Goal: Task Accomplishment & Management: Complete application form

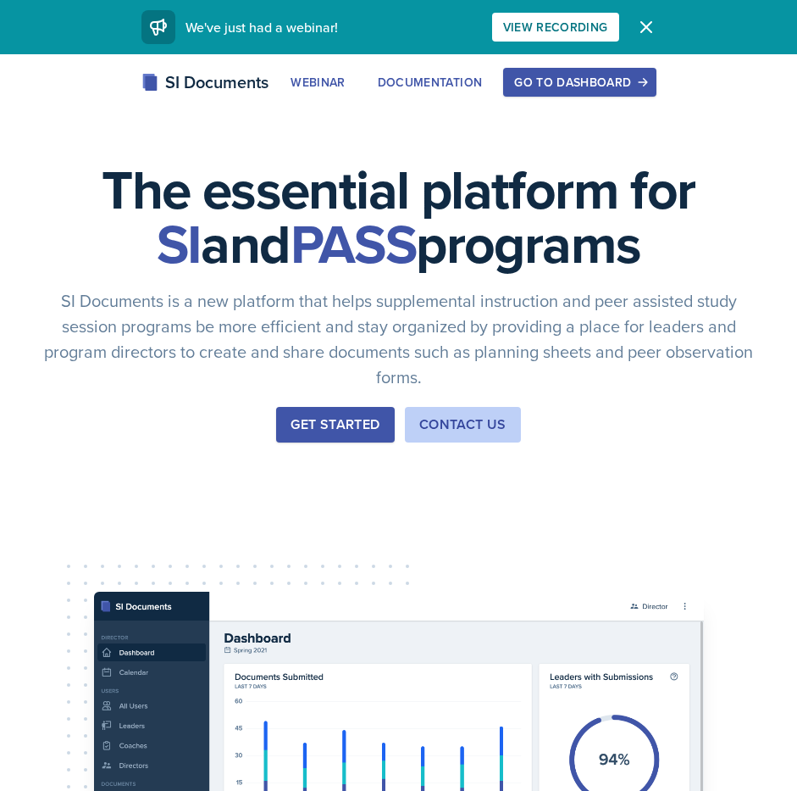
click at [535, 77] on div "Go to Dashboard" at bounding box center [579, 82] width 131 height 14
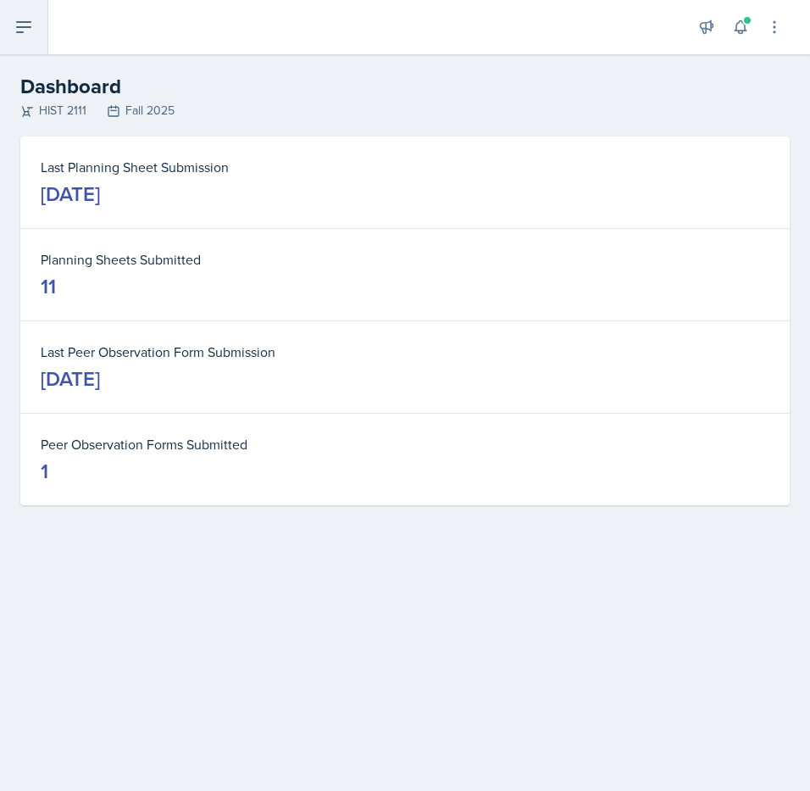
click at [24, 25] on icon at bounding box center [24, 27] width 20 height 20
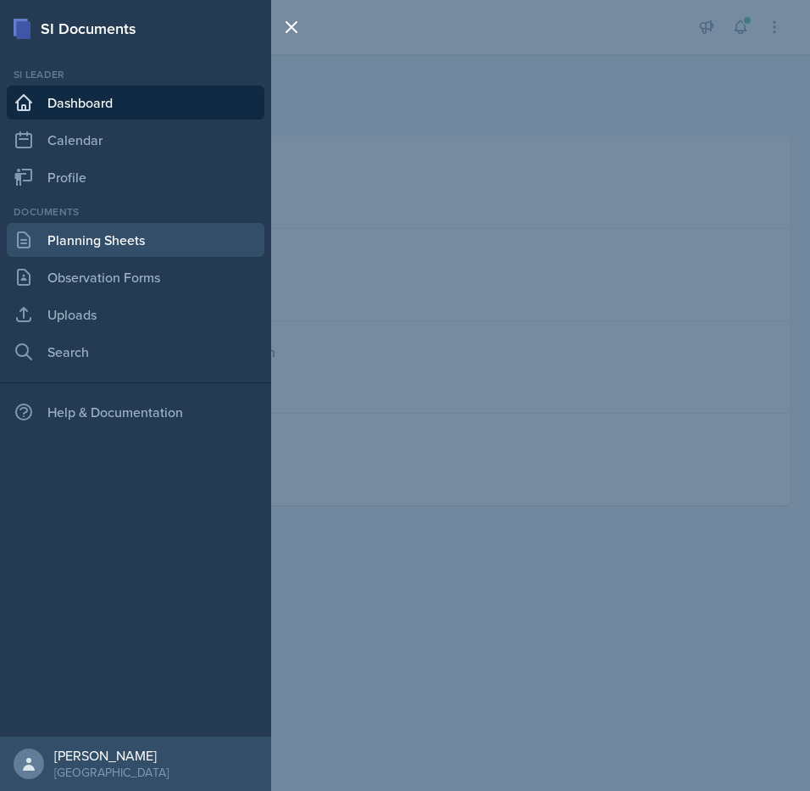
click at [90, 236] on link "Planning Sheets" at bounding box center [136, 240] width 258 height 34
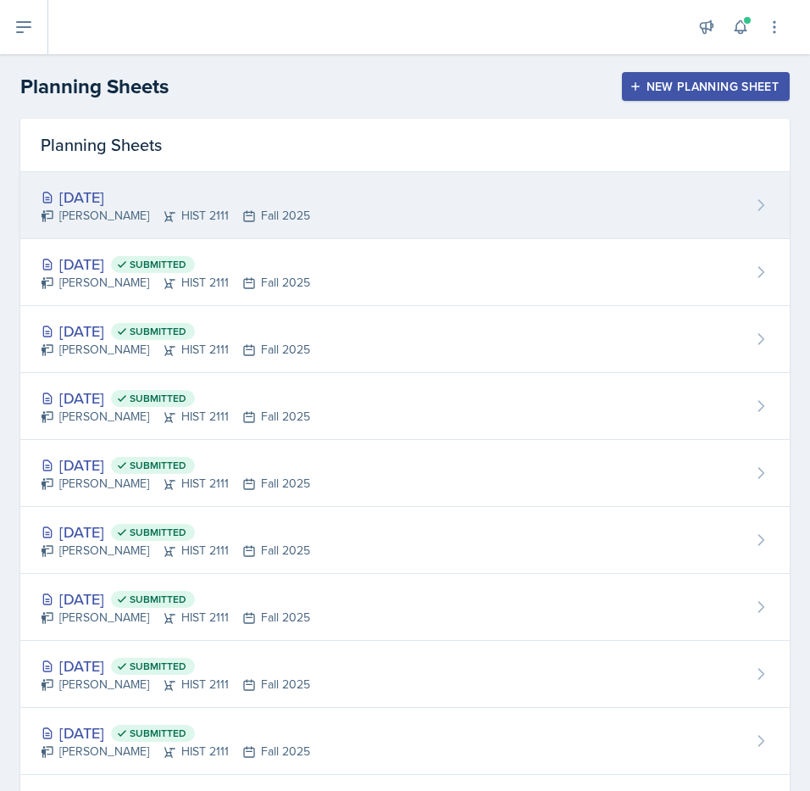
click at [136, 194] on div "[DATE]" at bounding box center [175, 197] width 269 height 23
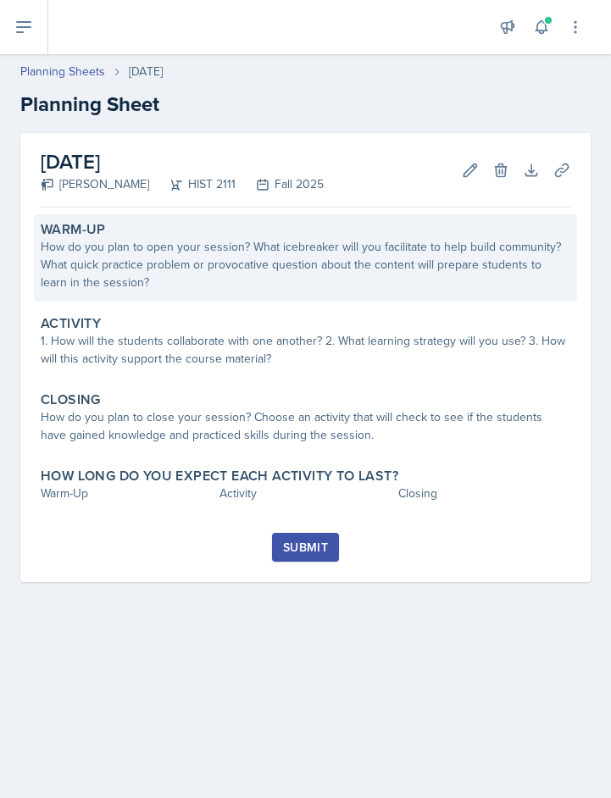
click at [214, 258] on div "How do you plan to open your session? What icebreaker will you facilitate to he…" at bounding box center [306, 264] width 530 height 53
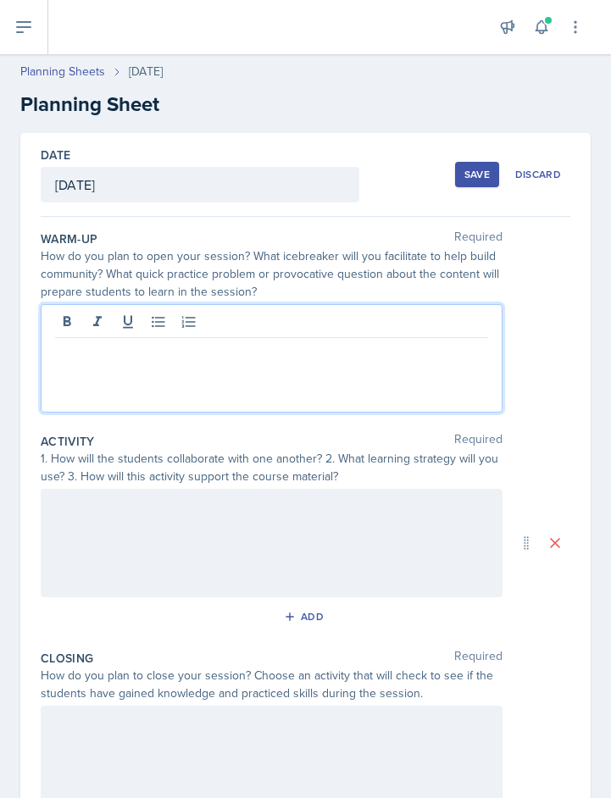
click at [56, 328] on div at bounding box center [272, 358] width 462 height 108
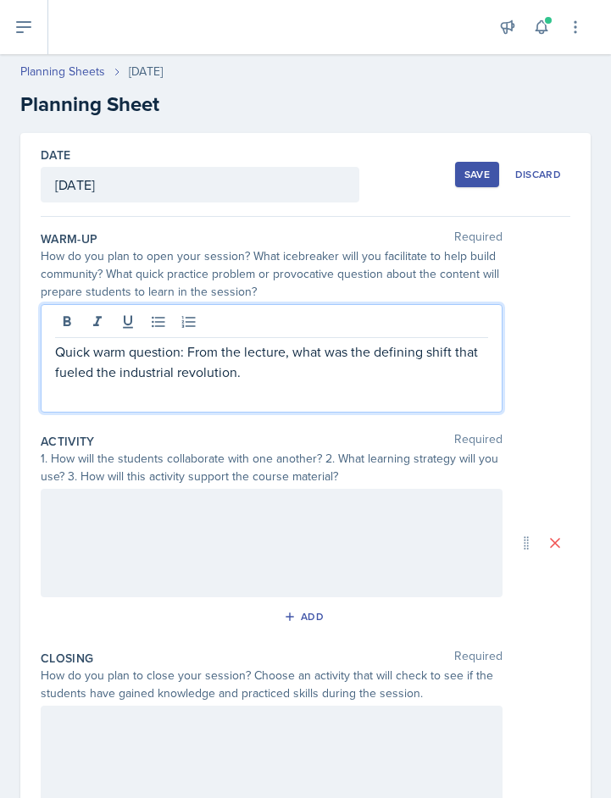
click at [55, 373] on p "Quick warm question: From the lecture, what was the defining shift that fueled …" at bounding box center [271, 362] width 433 height 41
click at [473, 369] on p "Quick warm question: From the lecture, what was the defining shift that defined…" at bounding box center [271, 362] width 433 height 41
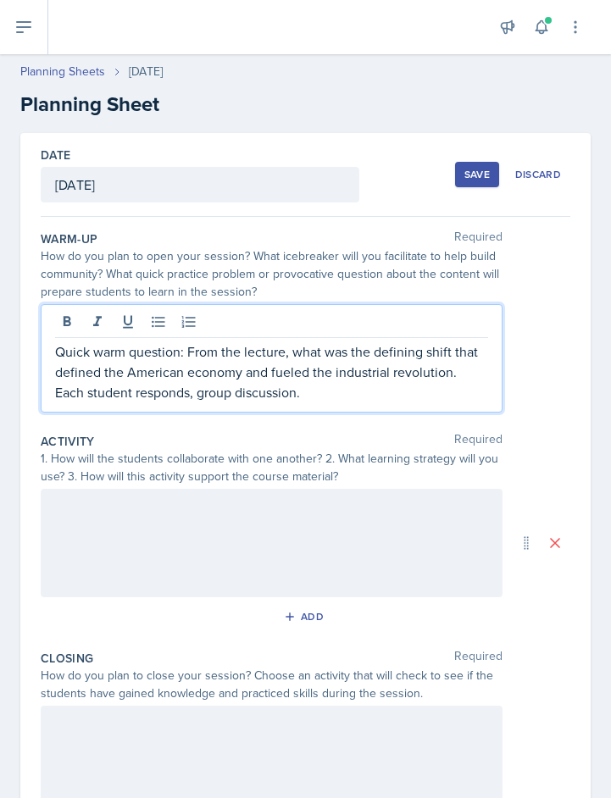
click at [130, 519] on div at bounding box center [272, 543] width 462 height 108
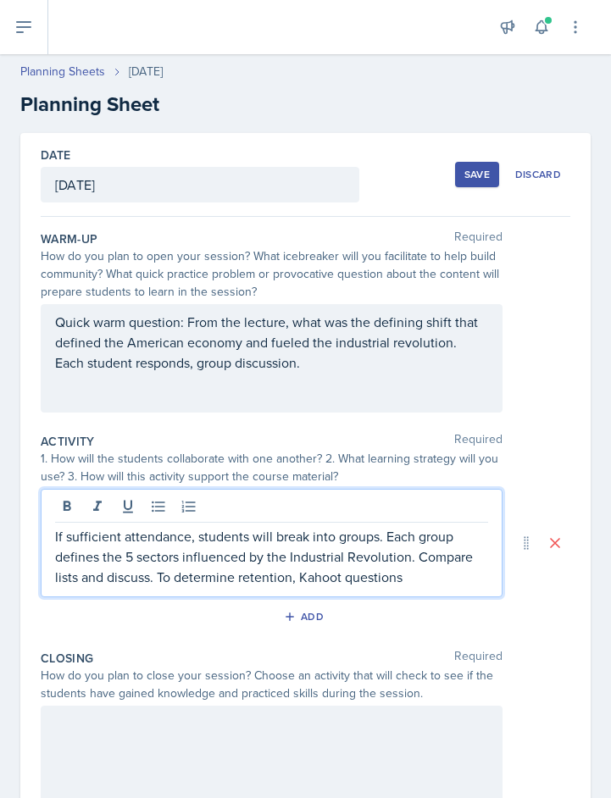
click at [303, 576] on p "If sufficient attendance, students will break into groups. Each group defines t…" at bounding box center [271, 556] width 433 height 61
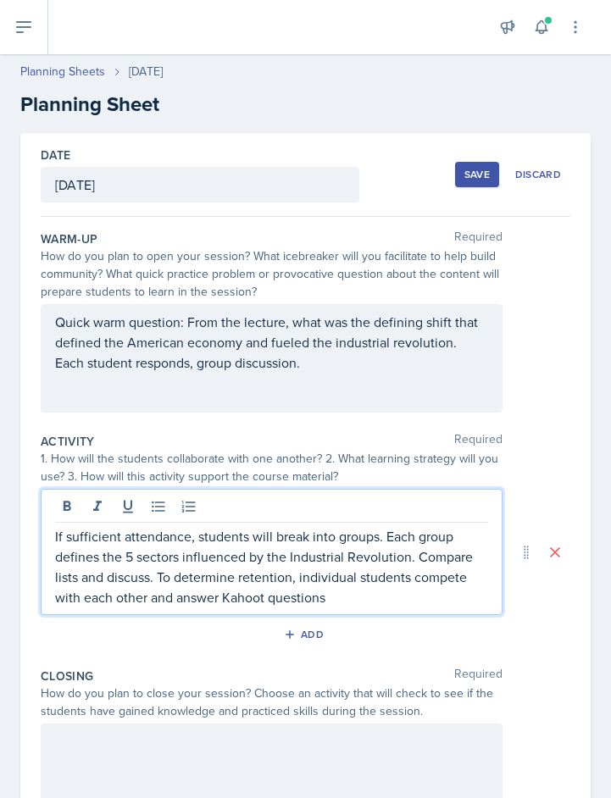
click at [325, 603] on p "If sufficient attendance, students will break into groups. Each group defines t…" at bounding box center [271, 566] width 433 height 81
click at [138, 557] on p "If sufficient attendance, students will break into groups. Each group defines t…" at bounding box center [271, 566] width 433 height 81
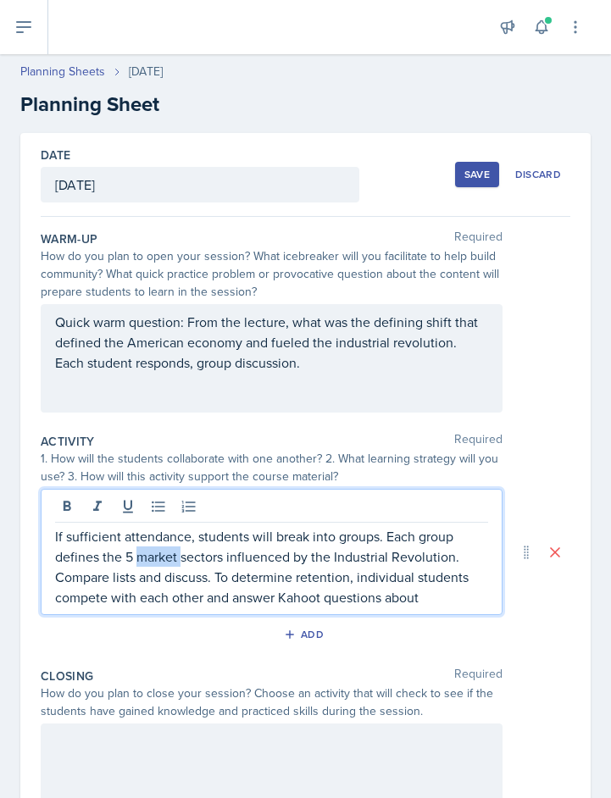
drag, startPoint x: 138, startPoint y: 558, endPoint x: 180, endPoint y: 554, distance: 41.7
click at [180, 554] on p "If sufficient attendance, students will break into groups. Each group defines t…" at bounding box center [271, 566] width 433 height 81
click at [182, 557] on p "If sufficient attendance, students will break into groups. Each group defines t…" at bounding box center [271, 566] width 433 height 81
click at [208, 608] on p "If sufficient attendance, students will break into groups. Each group defines t…" at bounding box center [271, 566] width 433 height 81
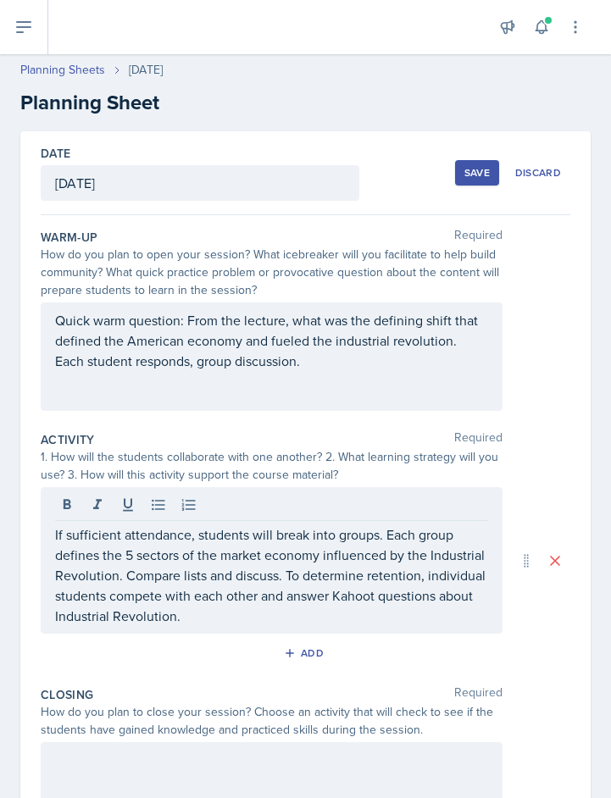
scroll to position [216, 0]
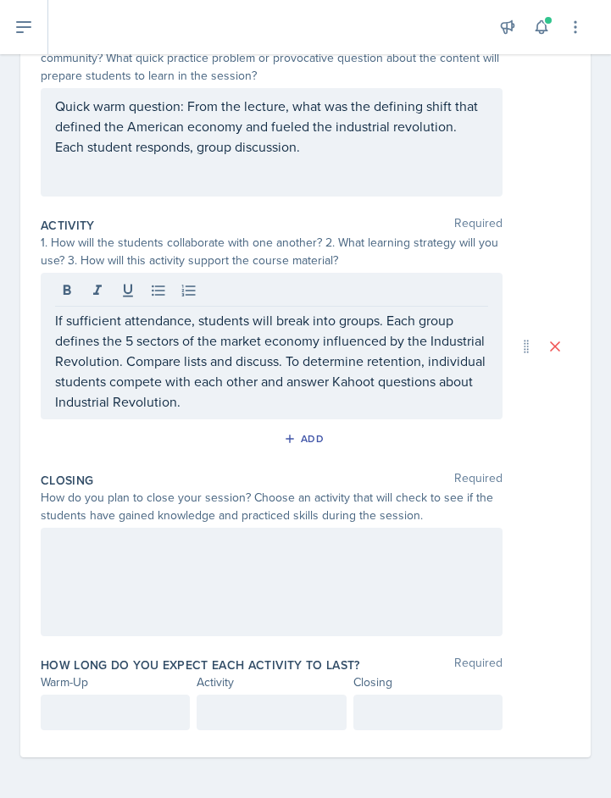
click at [134, 564] on div at bounding box center [272, 582] width 462 height 108
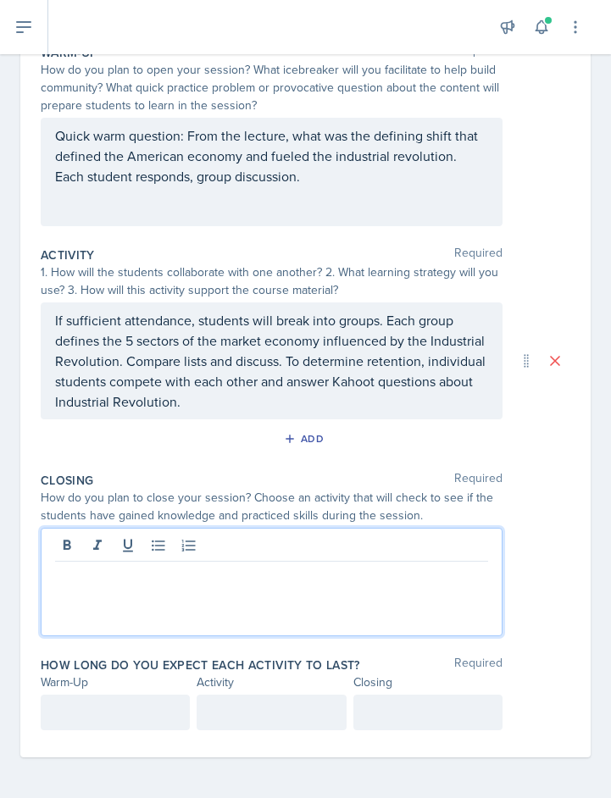
click at [74, 587] on div at bounding box center [272, 582] width 462 height 108
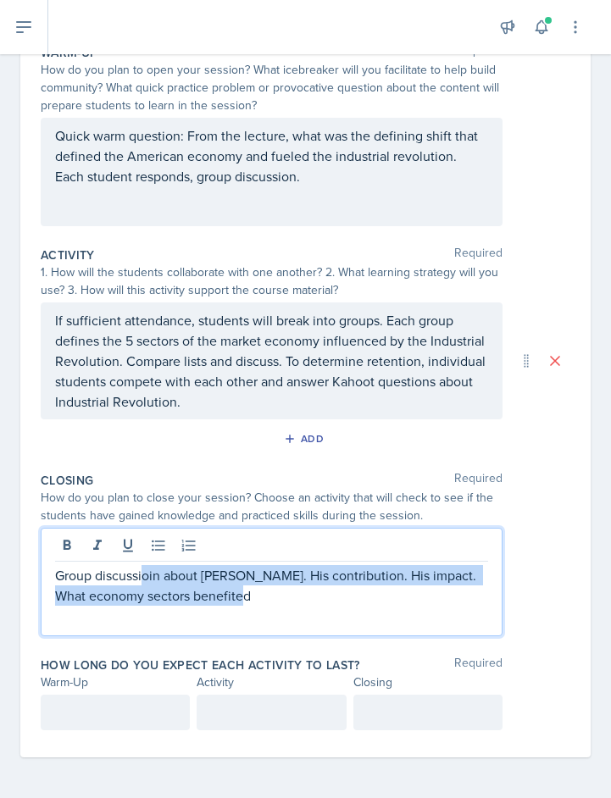
drag, startPoint x: 146, startPoint y: 576, endPoint x: 269, endPoint y: 608, distance: 126.8
click at [269, 608] on div "Group discussioin about [PERSON_NAME]. His contribution. His impact. What econo…" at bounding box center [272, 582] width 462 height 108
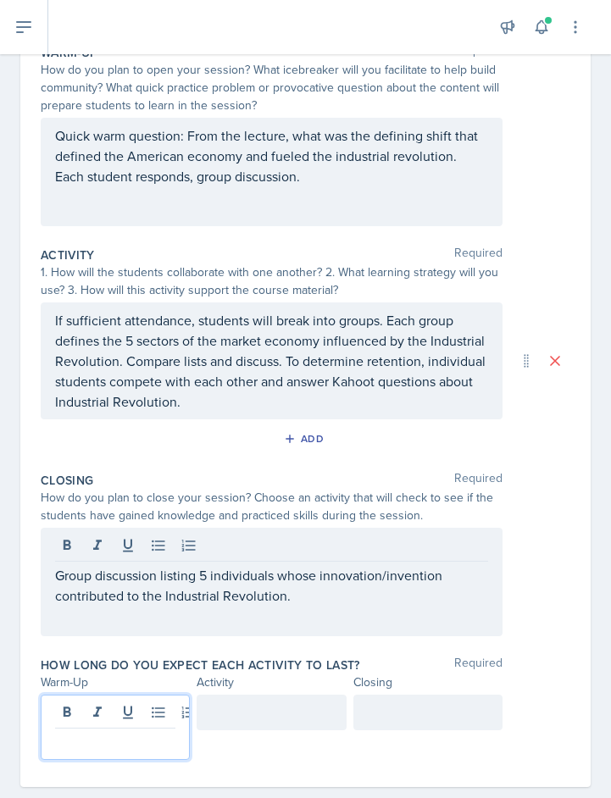
click at [85, 707] on div at bounding box center [115, 727] width 149 height 65
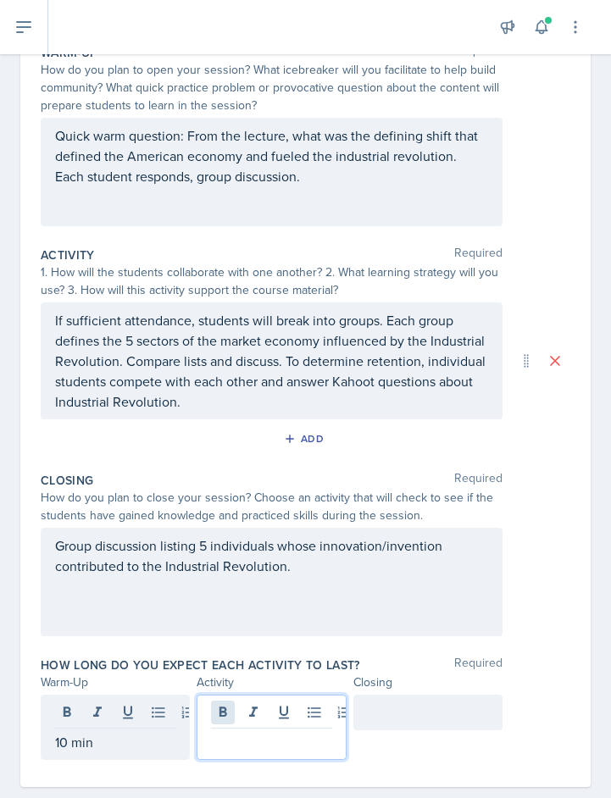
click at [219, 706] on div at bounding box center [271, 727] width 149 height 65
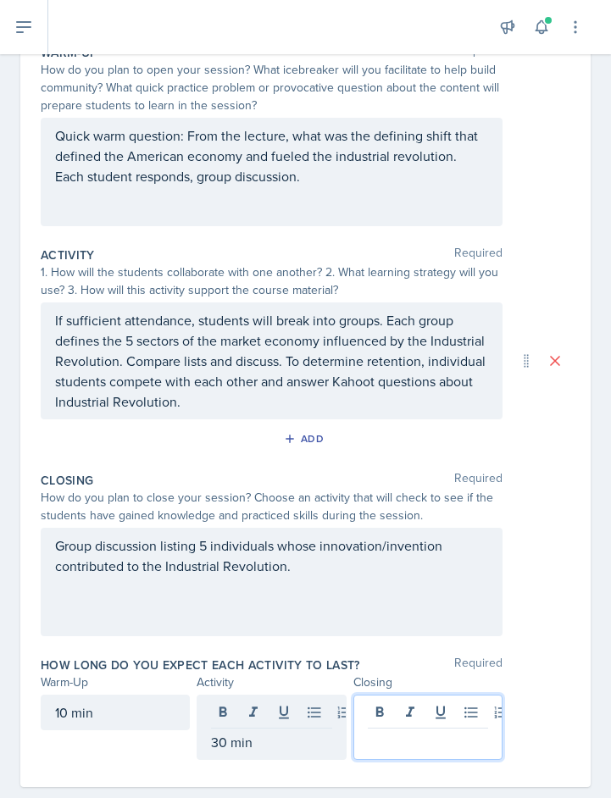
click at [424, 707] on div at bounding box center [427, 727] width 149 height 65
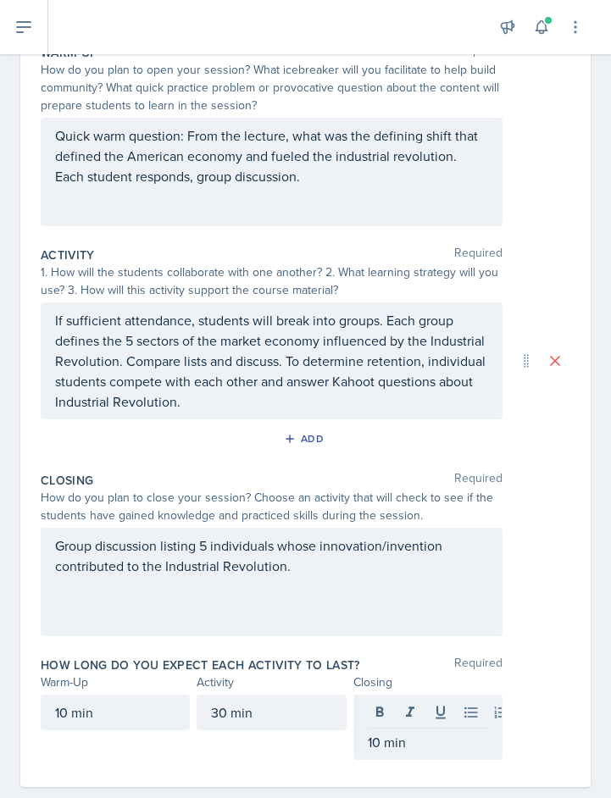
click at [546, 705] on div "10 min 30 min 10 min" at bounding box center [306, 727] width 530 height 65
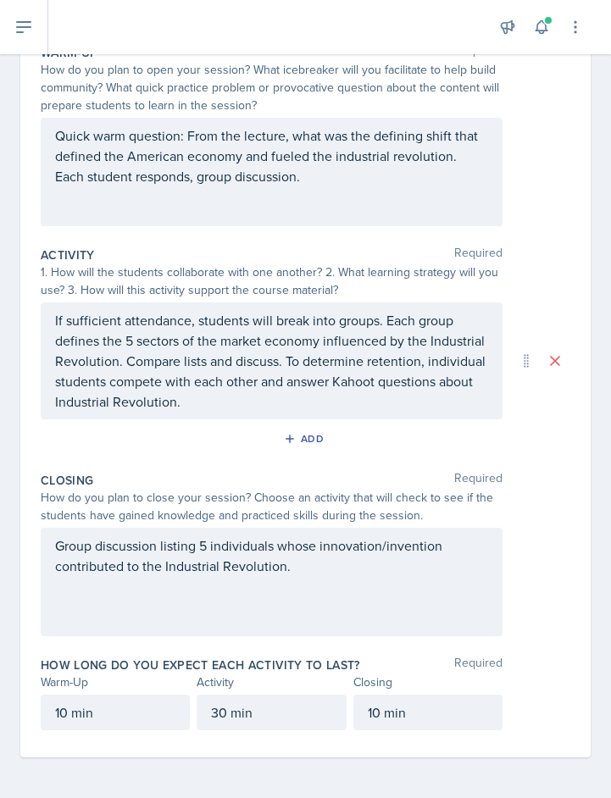
click at [96, 543] on div "Group discussion listing 5 individuals whose innovation/invention contributed t…" at bounding box center [272, 582] width 462 height 108
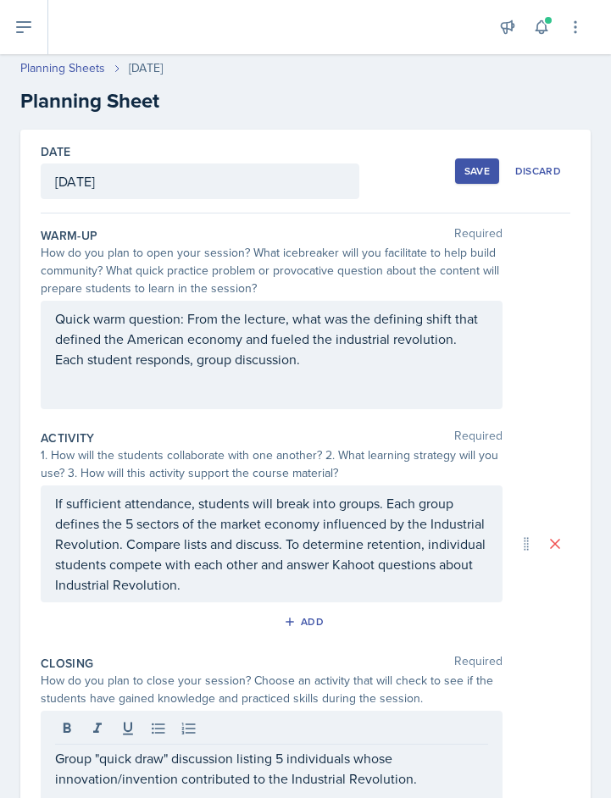
scroll to position [0, 0]
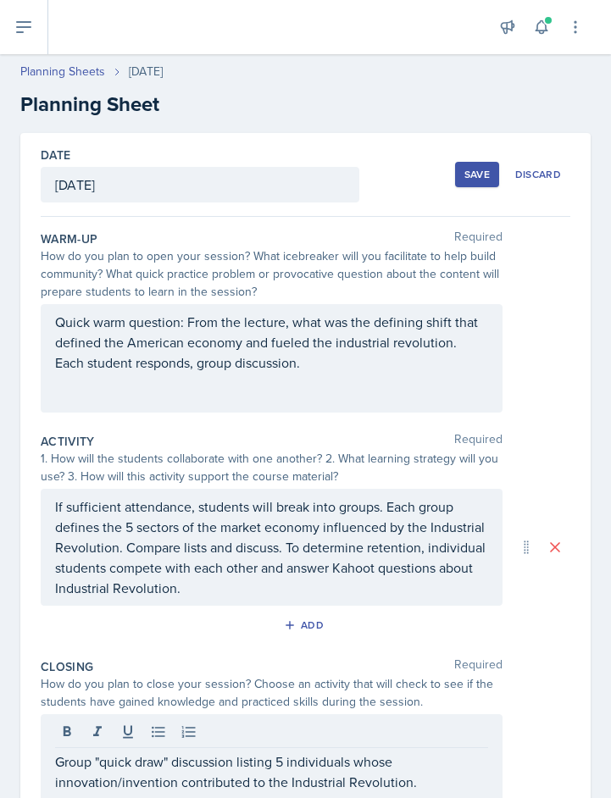
click at [466, 170] on div "Save" at bounding box center [476, 175] width 25 height 14
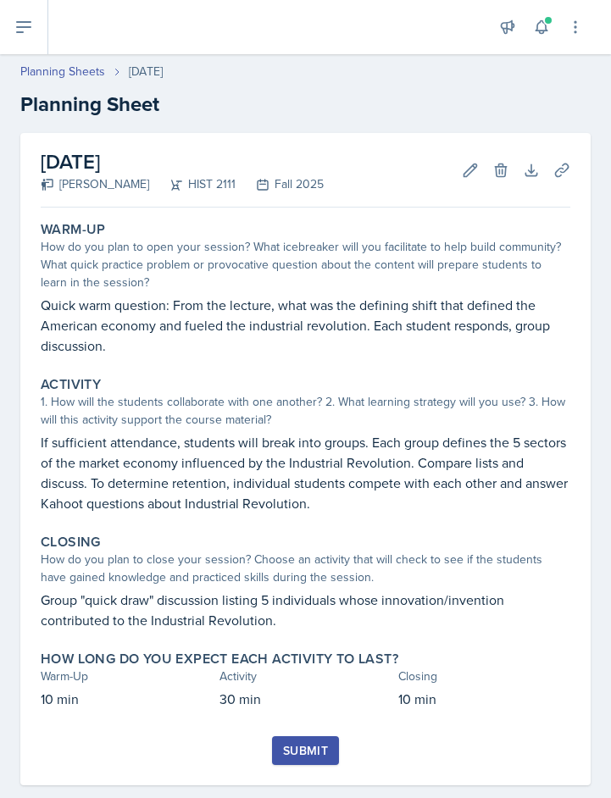
click at [294, 758] on div "Submit" at bounding box center [305, 751] width 45 height 14
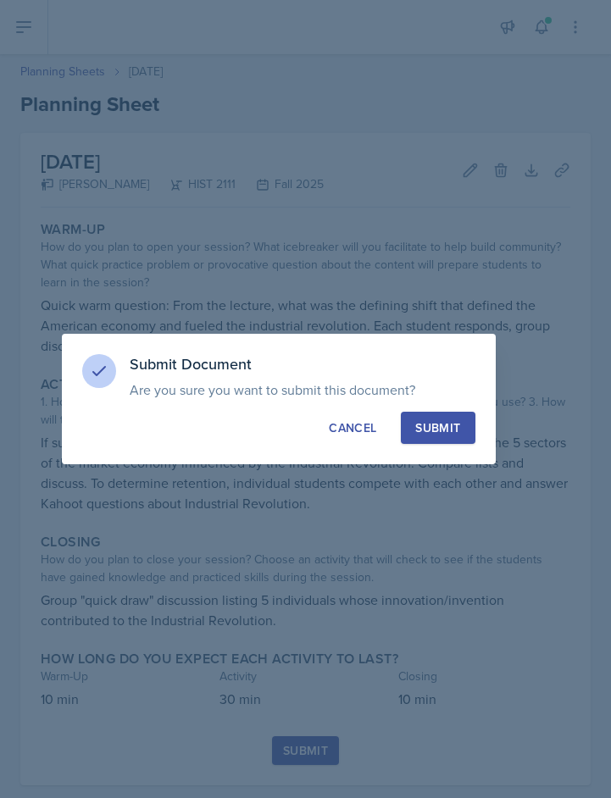
click at [452, 763] on div at bounding box center [305, 399] width 611 height 798
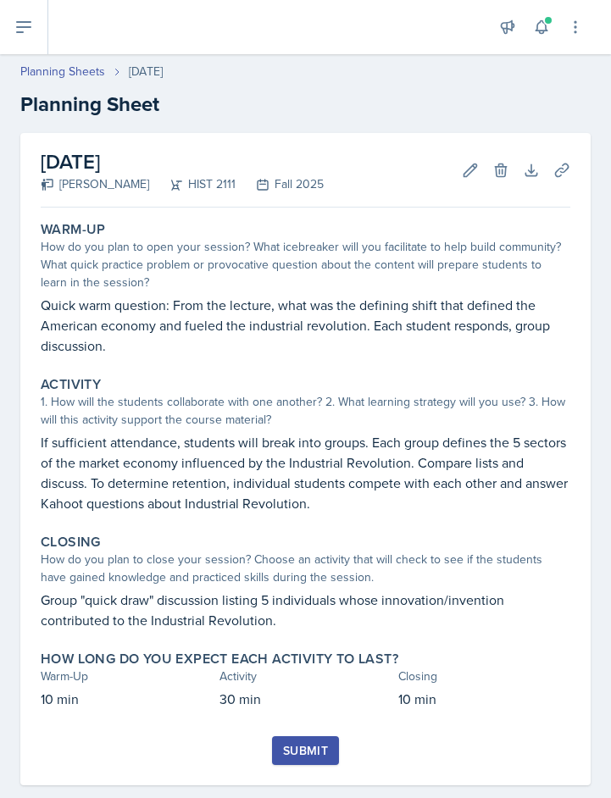
click at [285, 752] on div "Submit" at bounding box center [305, 751] width 45 height 14
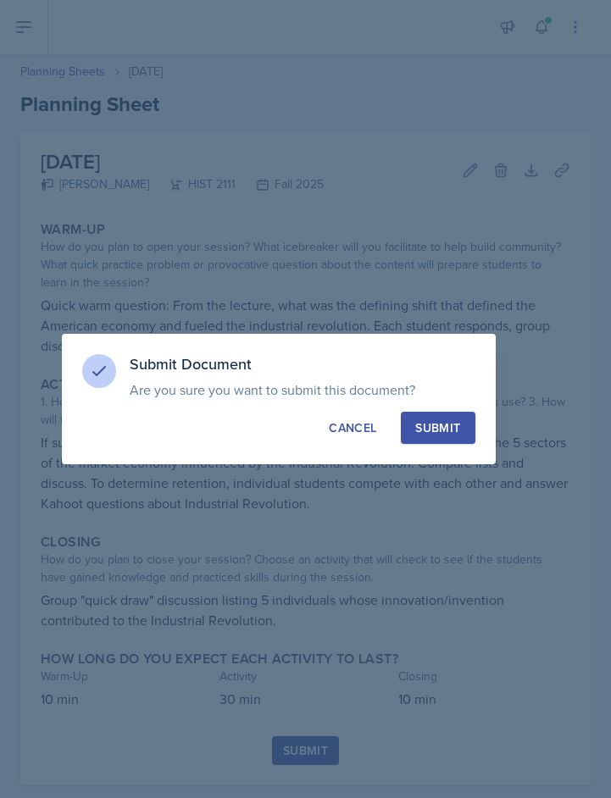
click at [436, 422] on div "Submit" at bounding box center [437, 427] width 45 height 17
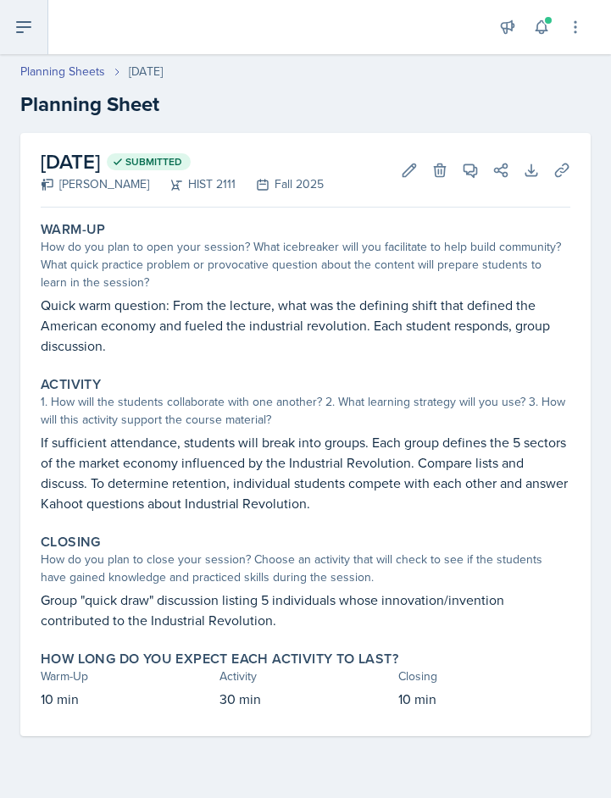
click at [25, 17] on icon at bounding box center [24, 27] width 20 height 20
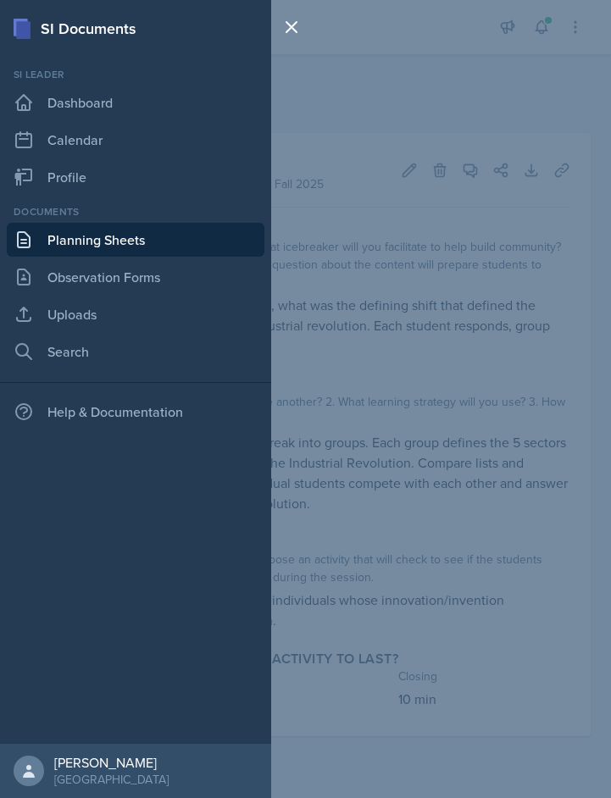
click at [77, 243] on link "Planning Sheets" at bounding box center [136, 240] width 258 height 34
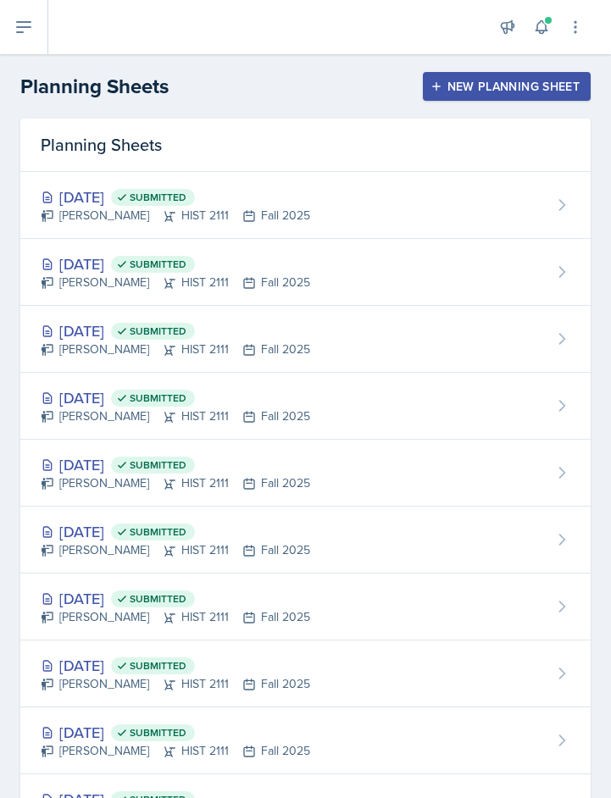
click at [434, 85] on div "New Planning Sheet" at bounding box center [507, 87] width 146 height 14
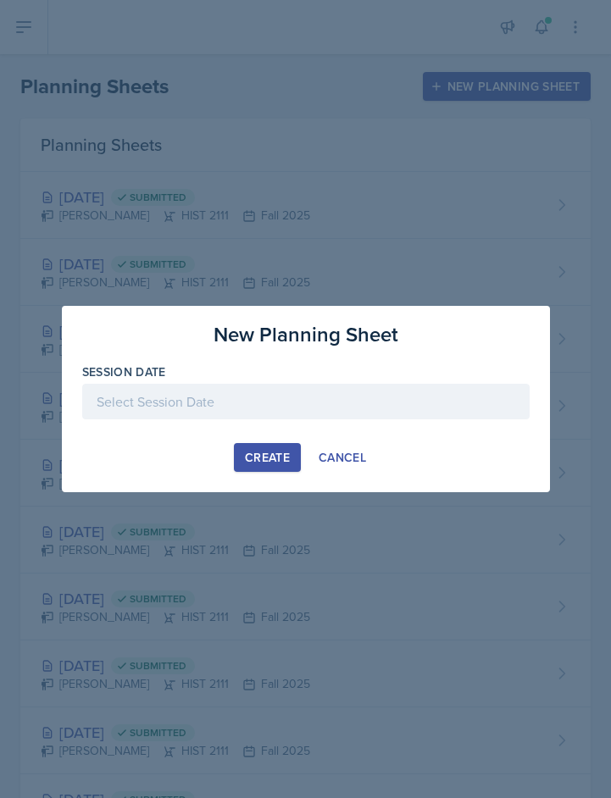
click at [117, 402] on div at bounding box center [305, 402] width 447 height 36
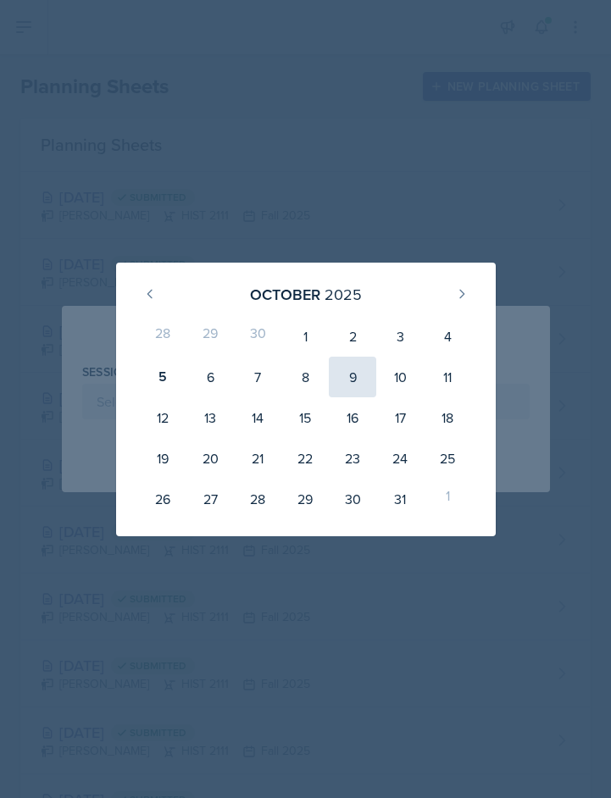
click at [354, 374] on div "9" at bounding box center [352, 377] width 47 height 41
type input "[DATE]"
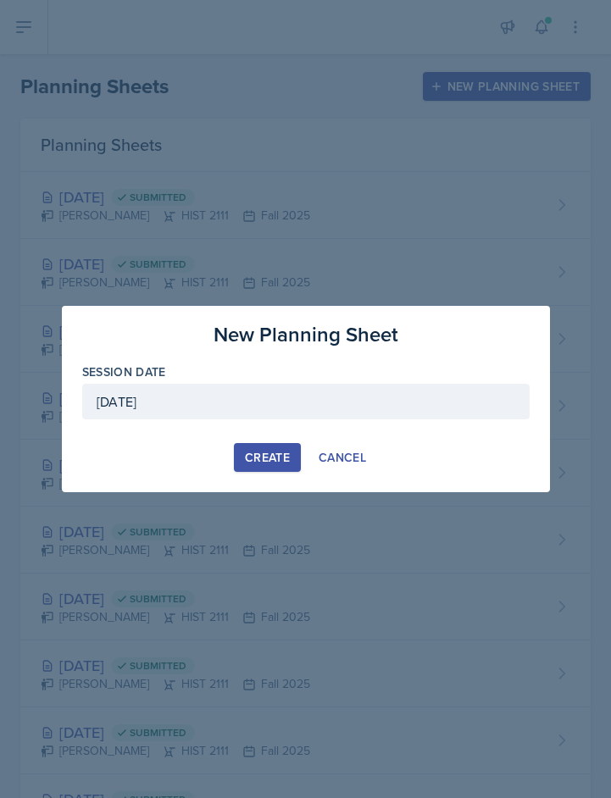
click at [263, 455] on div "Create" at bounding box center [267, 458] width 45 height 14
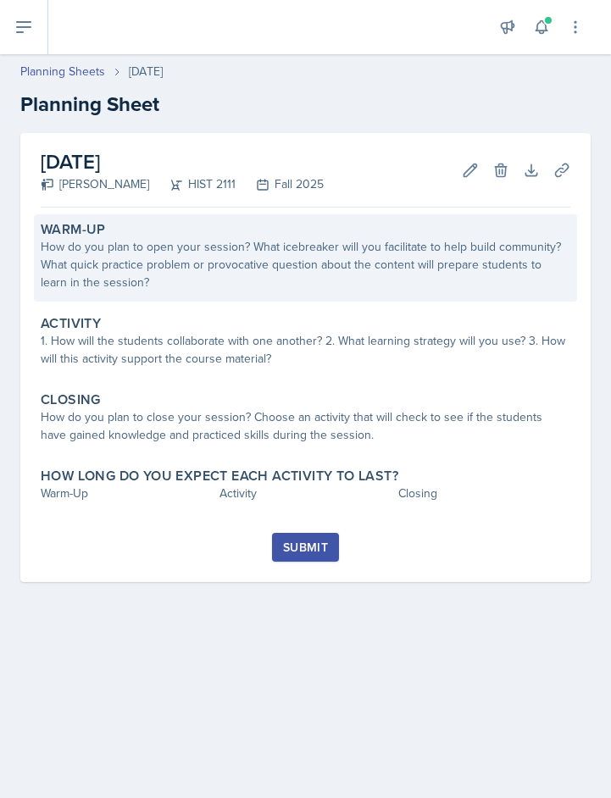
click at [141, 258] on div "How do you plan to open your session? What icebreaker will you facilitate to he…" at bounding box center [306, 264] width 530 height 53
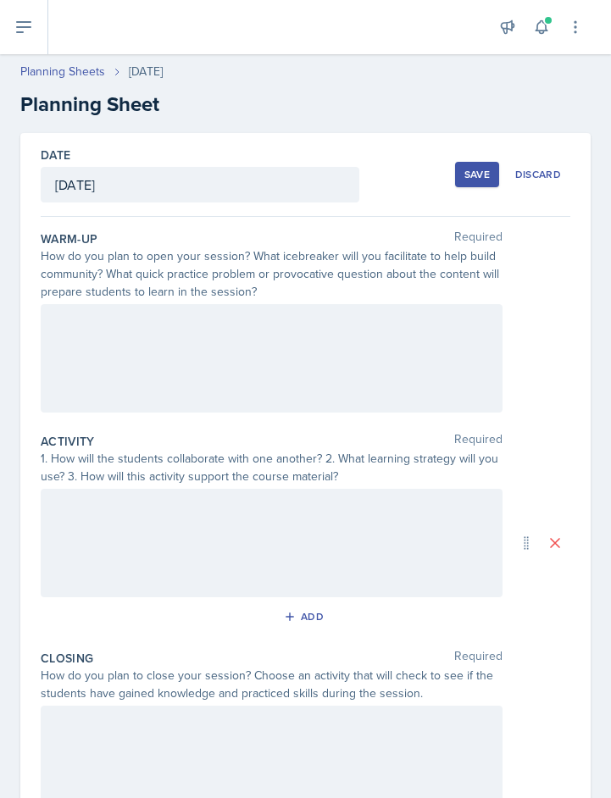
click at [90, 333] on div at bounding box center [272, 358] width 462 height 108
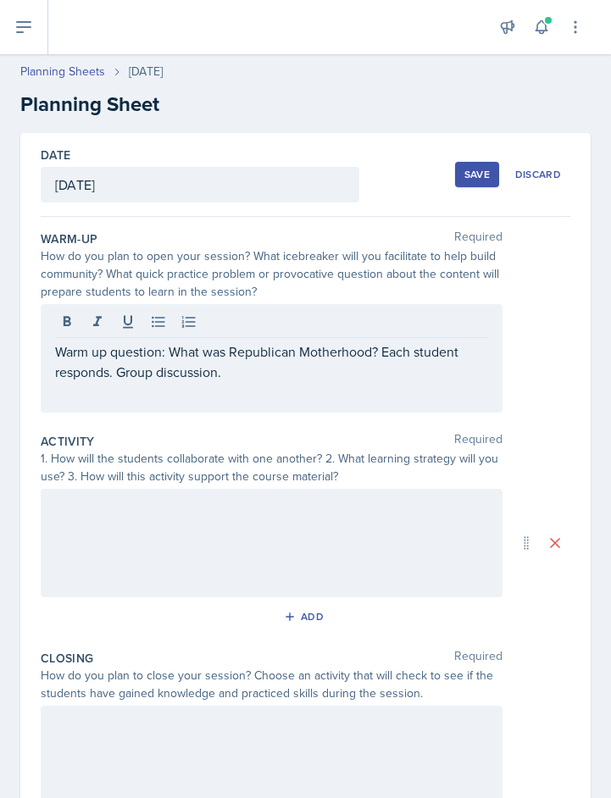
click at [58, 541] on div at bounding box center [272, 543] width 462 height 108
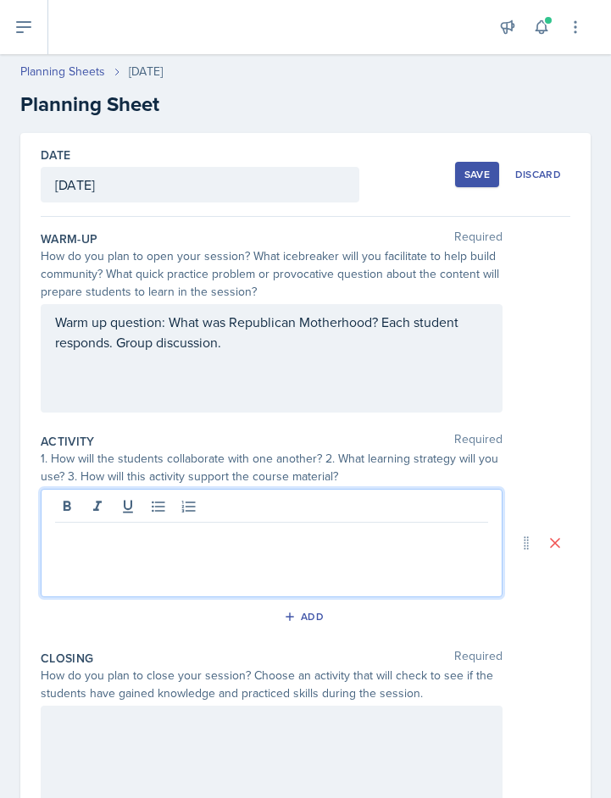
drag, startPoint x: 58, startPoint y: 541, endPoint x: -8, endPoint y: 515, distance: 70.3
click at [0, 515] on html "SI Documents Si leader Dashboard Calendar Profile Documents Planning Sheets Obs…" at bounding box center [305, 399] width 611 height 798
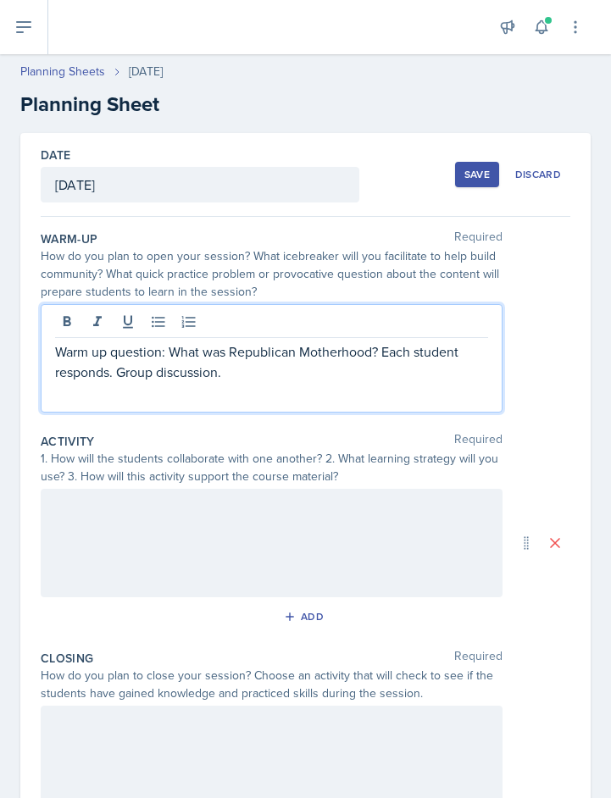
click at [170, 319] on div "Warm up question: What was Republican Motherhood? Each student responds. Group …" at bounding box center [272, 358] width 462 height 108
click at [162, 353] on p "Warm up question: What was Republican Motherhood? Each student responds. Group …" at bounding box center [271, 362] width 433 height 41
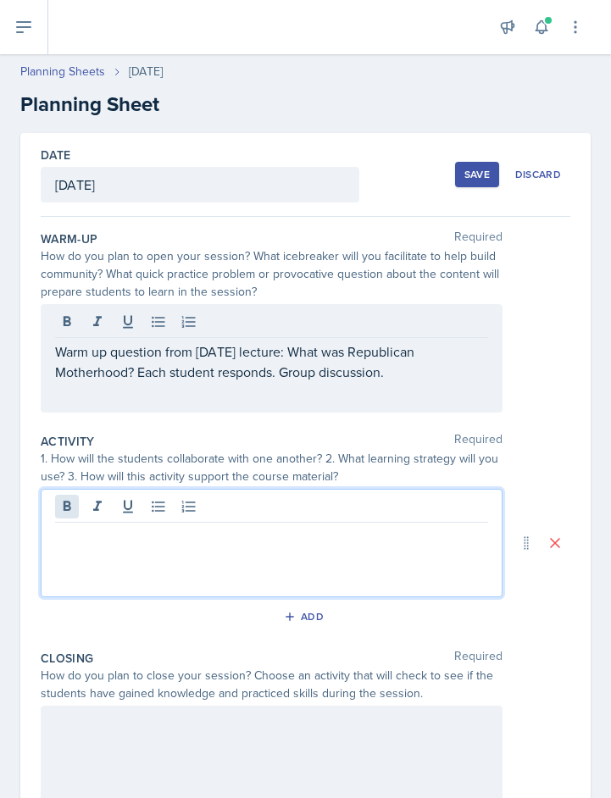
click at [56, 511] on div at bounding box center [272, 543] width 462 height 108
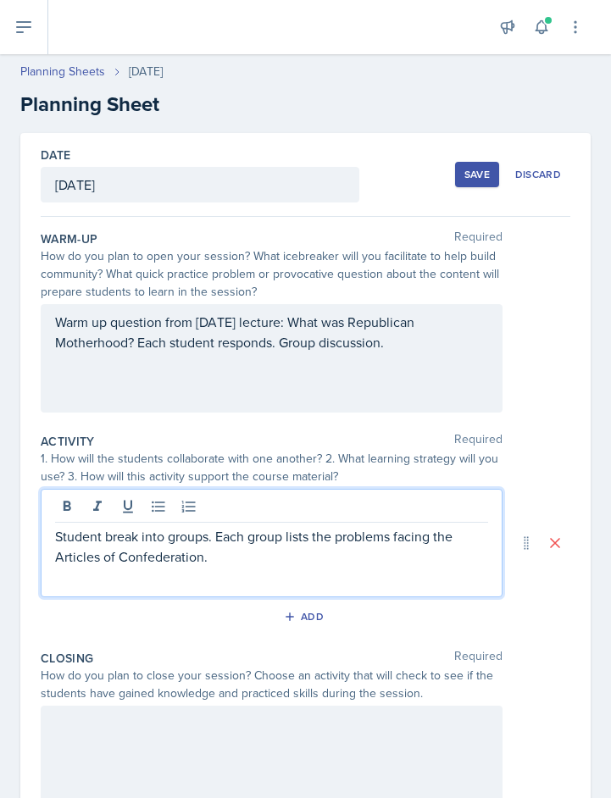
scroll to position [12, 0]
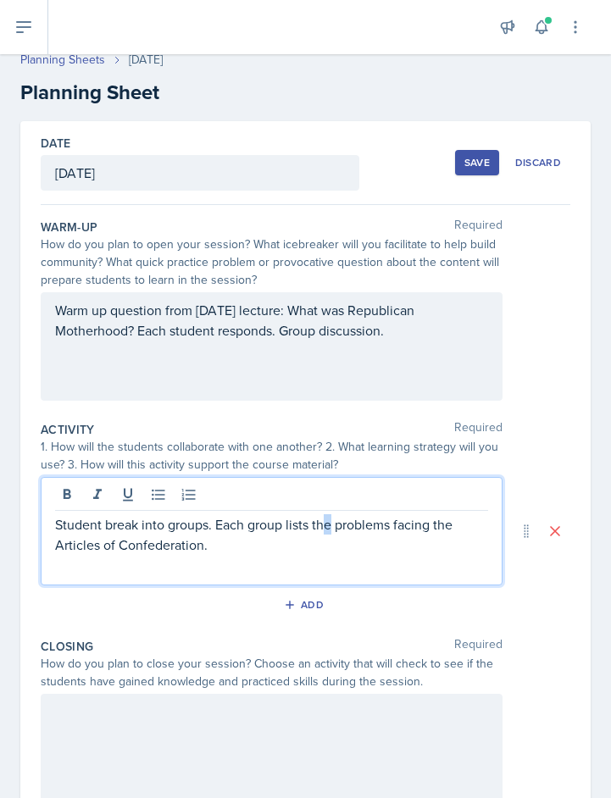
drag, startPoint x: 325, startPoint y: 531, endPoint x: 330, endPoint y: 524, distance: 8.7
click at [330, 524] on p "Student break into groups. Each group lists the problems facing the Articles of…" at bounding box center [271, 534] width 433 height 41
click at [218, 547] on p "Student break into groups. Each group lists two problems facing the Articles of…" at bounding box center [271, 534] width 433 height 41
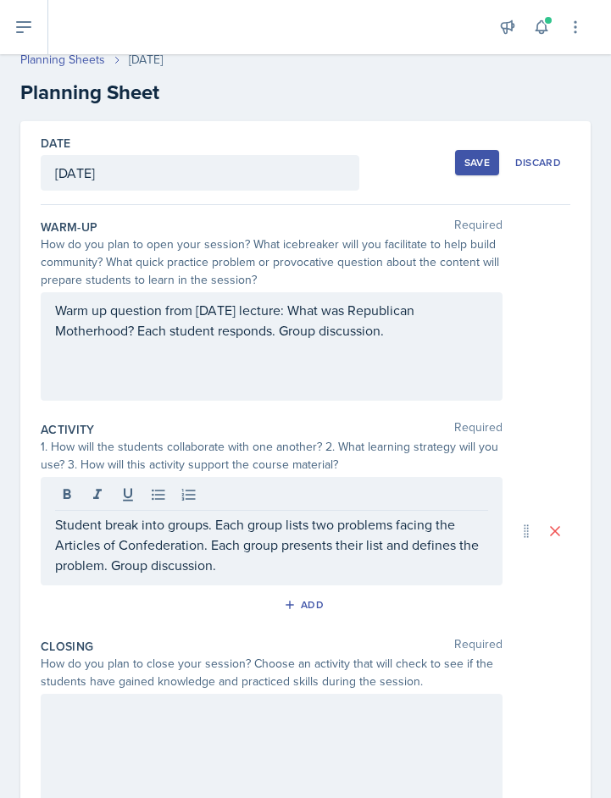
scroll to position [178, 0]
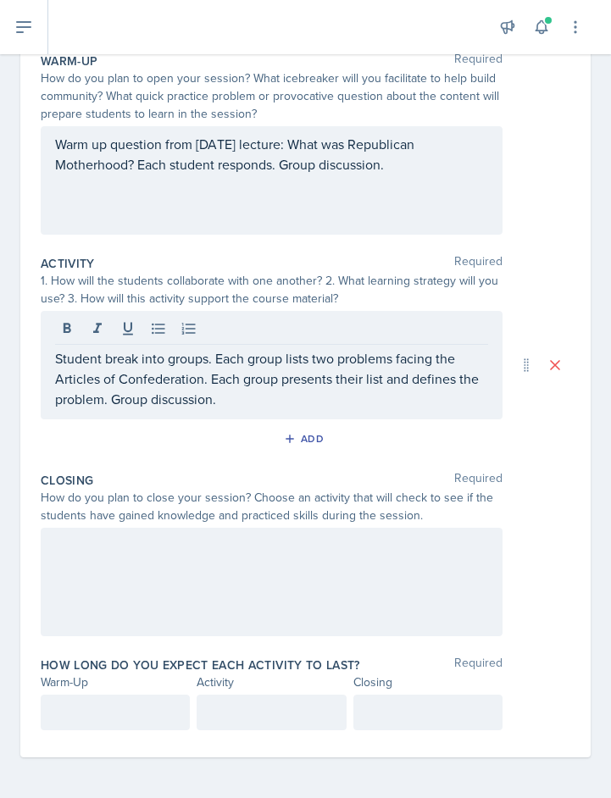
click at [100, 562] on div at bounding box center [272, 582] width 462 height 108
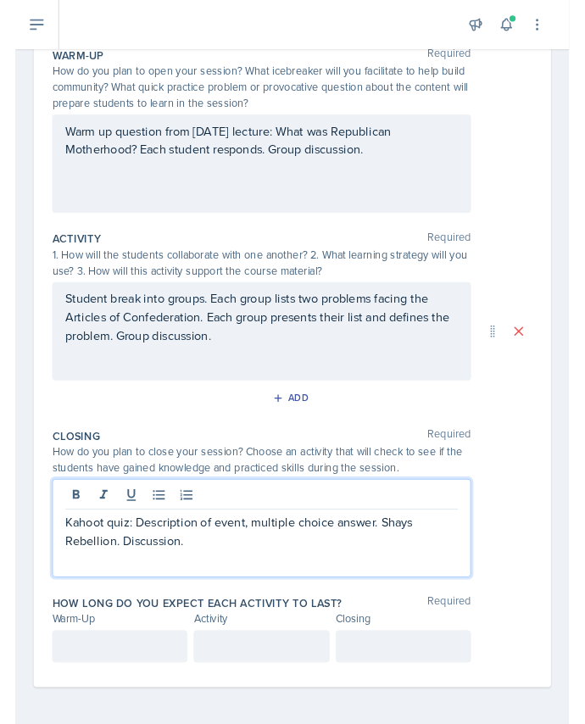
scroll to position [208, 0]
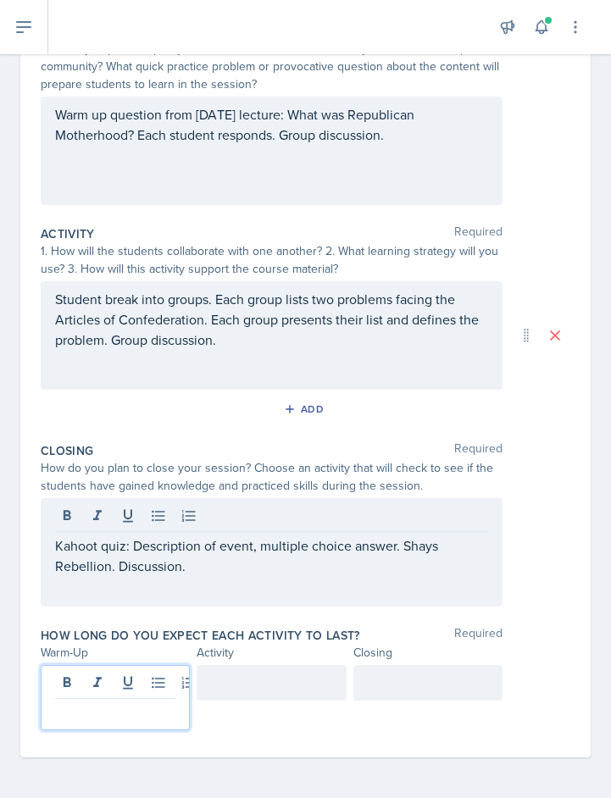
click at [72, 713] on p at bounding box center [115, 713] width 120 height 20
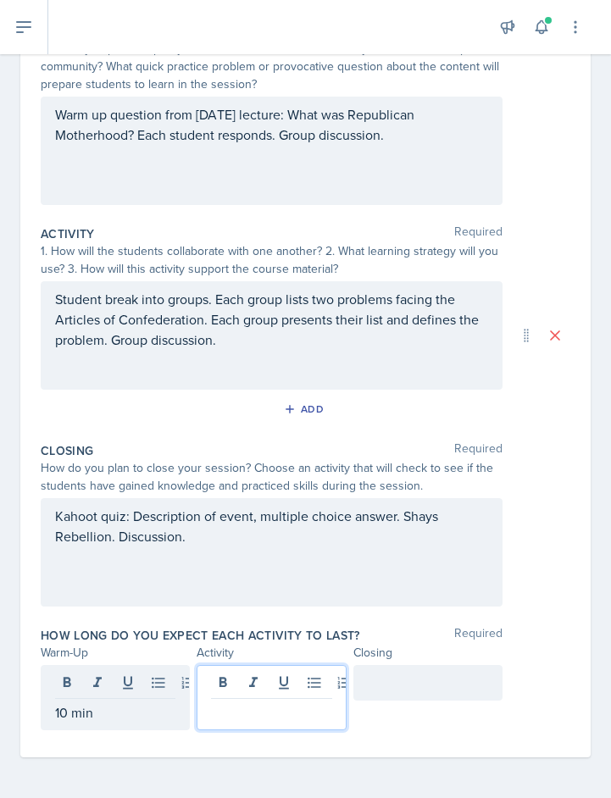
click at [214, 679] on div at bounding box center [271, 697] width 149 height 65
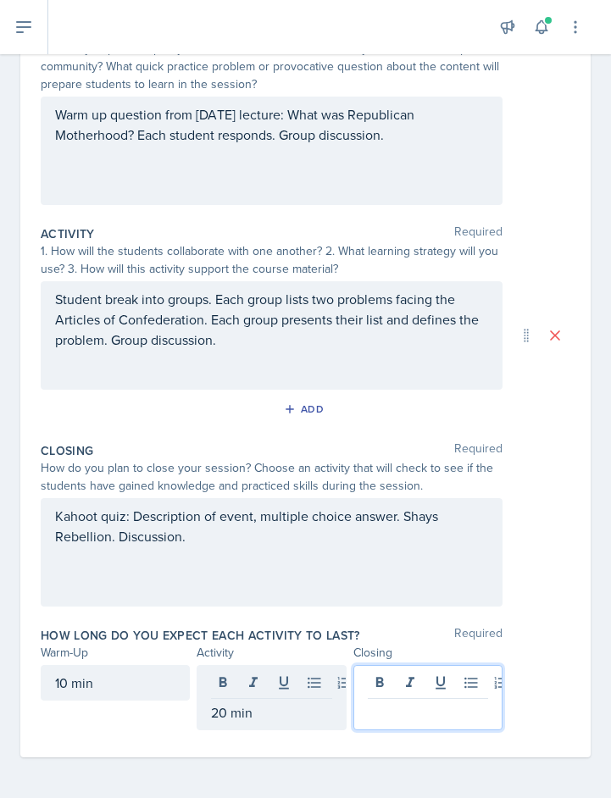
click at [381, 675] on div at bounding box center [427, 697] width 149 height 65
click at [64, 680] on div "10 min" at bounding box center [115, 683] width 149 height 36
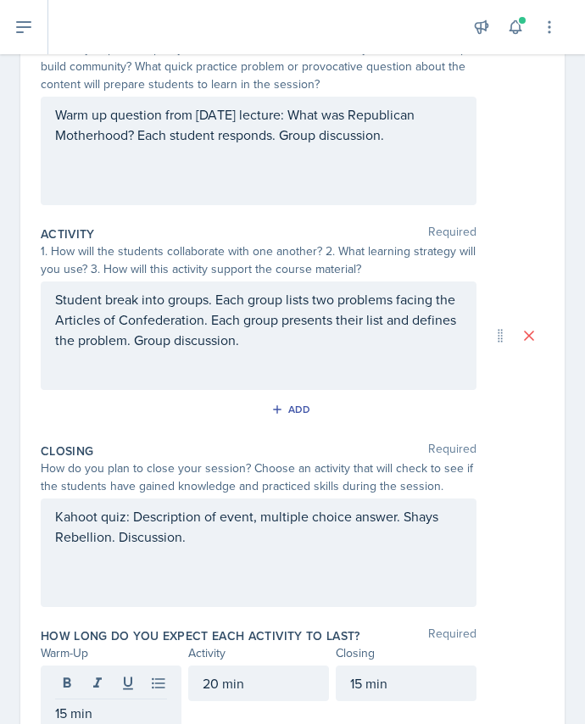
scroll to position [282, 0]
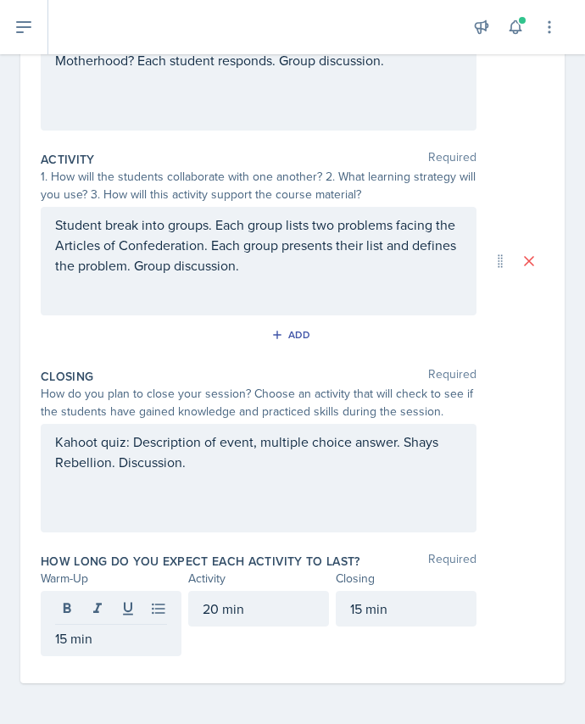
click at [452, 665] on div "How long do you expect each activity to last? Required Warm-Up Activity Closing…" at bounding box center [292, 608] width 503 height 124
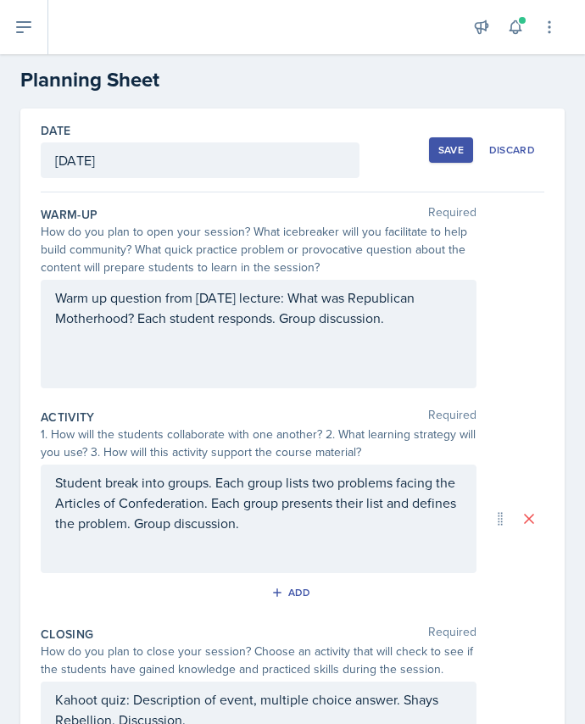
scroll to position [22, 0]
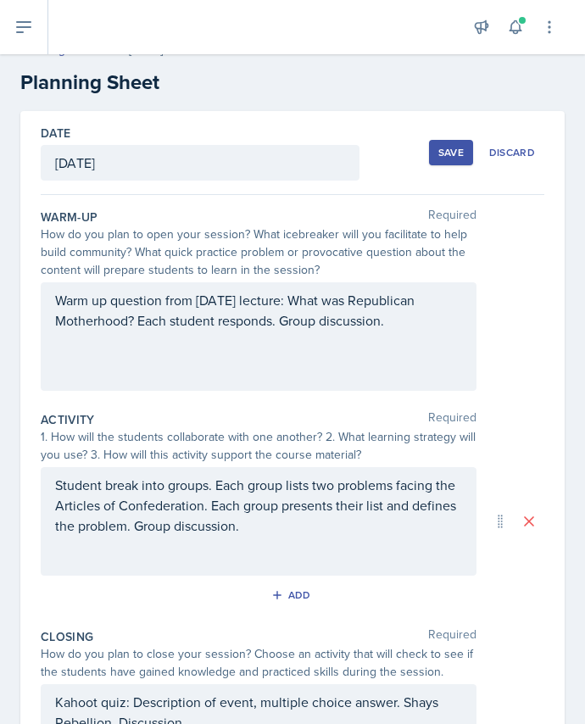
click at [441, 147] on div "Save" at bounding box center [450, 153] width 25 height 14
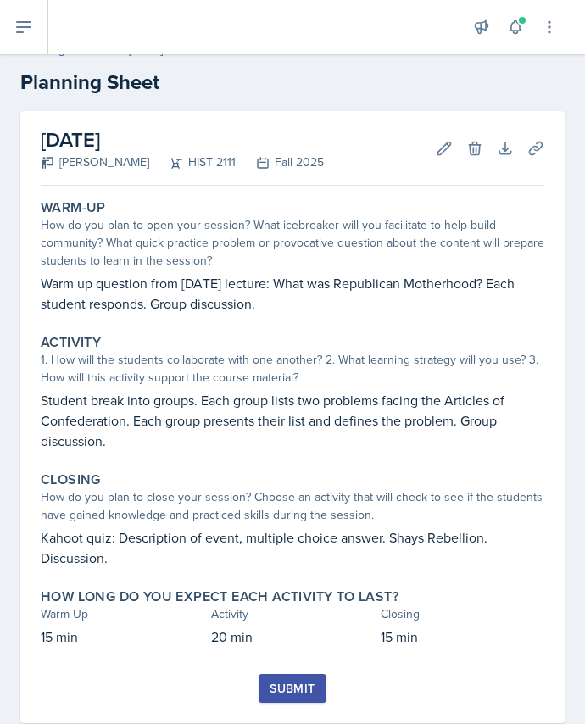
click at [290, 684] on div "Submit" at bounding box center [291, 688] width 45 height 14
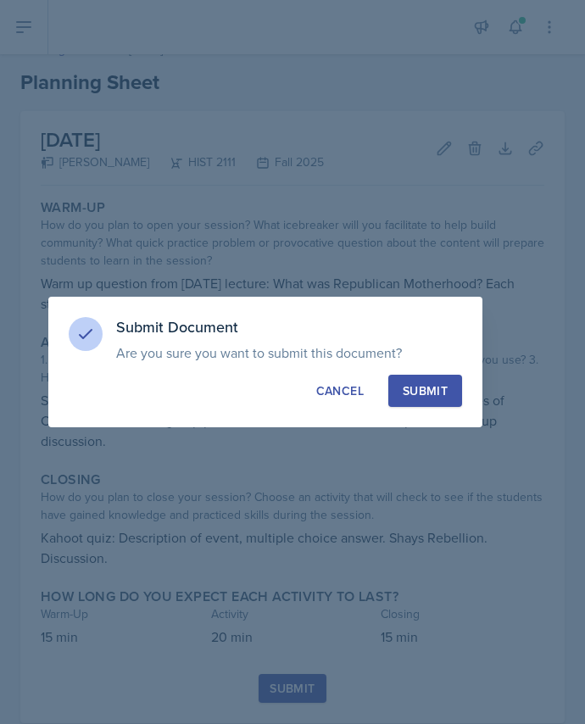
click at [438, 390] on div "Submit" at bounding box center [425, 390] width 45 height 17
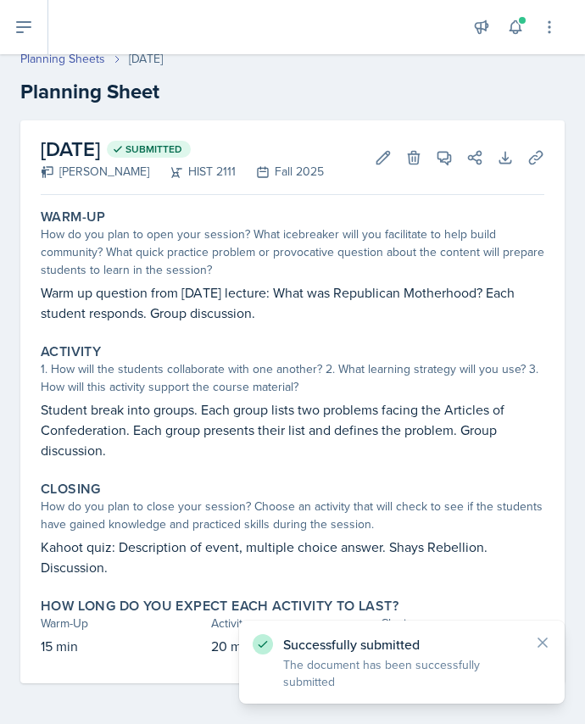
scroll to position [13, 0]
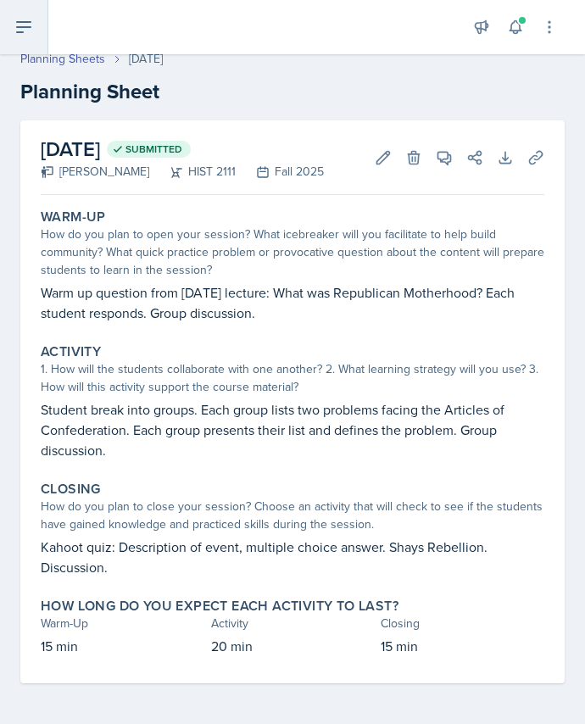
click at [21, 16] on button at bounding box center [24, 27] width 48 height 54
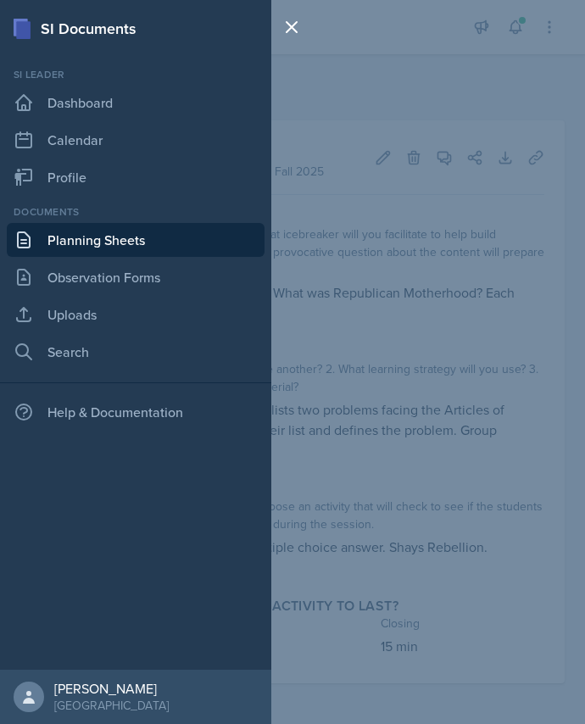
click at [77, 242] on link "Planning Sheets" at bounding box center [136, 240] width 258 height 34
